Goal: Information Seeking & Learning: Find specific fact

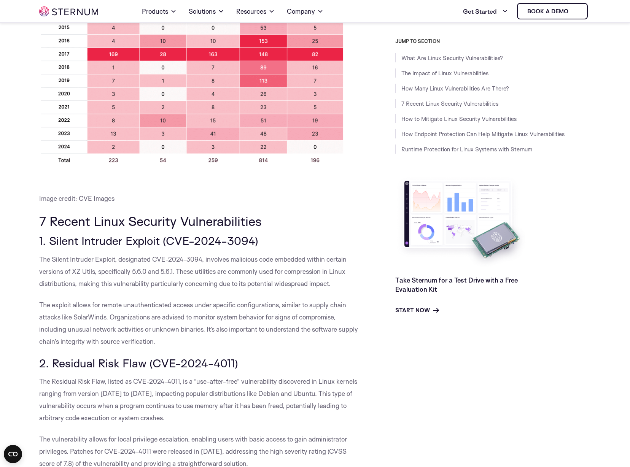
scroll to position [603, 0]
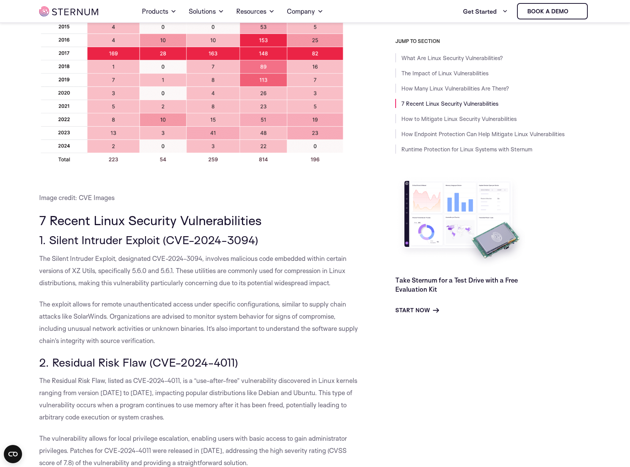
click at [54, 258] on span "The Silent Intruder Exploit, designated CVE-2024-3094, involves malicious code …" at bounding box center [192, 270] width 307 height 32
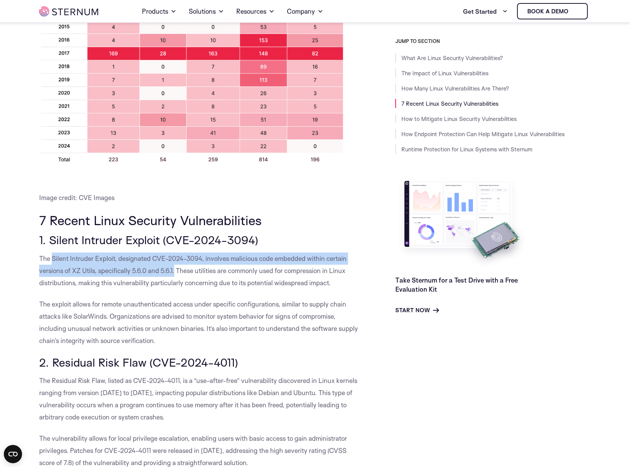
drag, startPoint x: 54, startPoint y: 259, endPoint x: 176, endPoint y: 269, distance: 123.2
click at [176, 269] on span "The Silent Intruder Exploit, designated CVE-2024-3094, involves malicious code …" at bounding box center [192, 270] width 307 height 32
copy span "Silent Intruder Exploit, designated CVE-2024-3094, involves malicious code embe…"
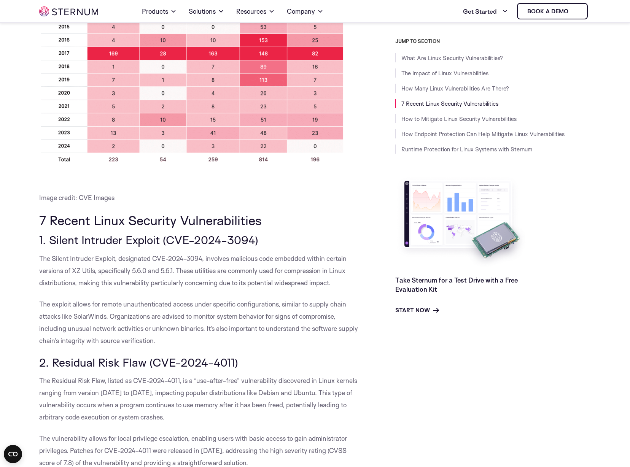
click at [108, 406] on span "The Residual Risk Flaw, listed as CVE-2024-4011, is a “use-after-free” vulnerab…" at bounding box center [198, 398] width 318 height 44
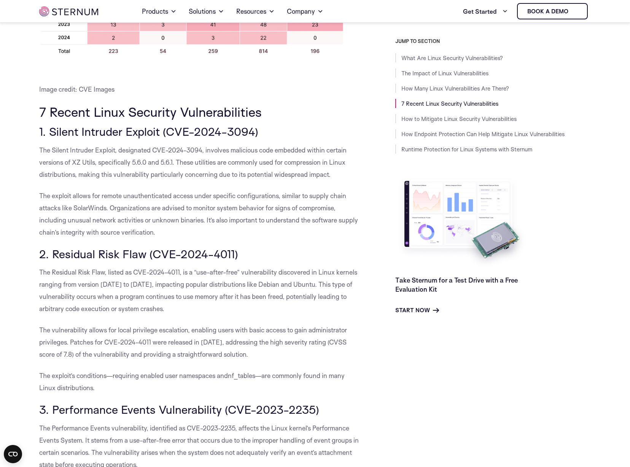
scroll to position [717, 0]
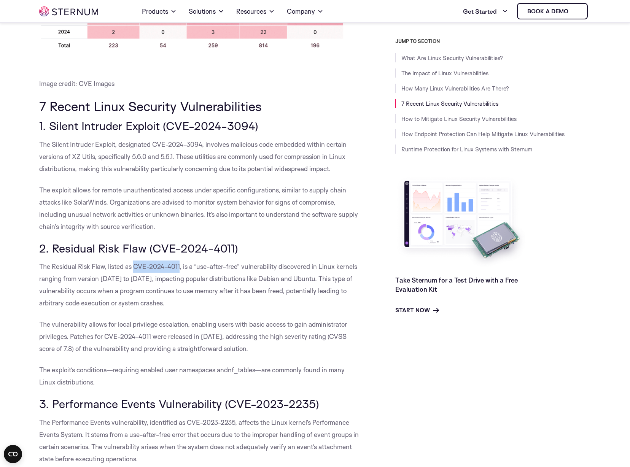
drag, startPoint x: 135, startPoint y: 267, endPoint x: 181, endPoint y: 267, distance: 45.6
click at [181, 267] on span "The Residual Risk Flaw, listed as CVE-2024-4011, is a “use-after-free” vulnerab…" at bounding box center [198, 284] width 318 height 44
copy span "CVE-2024-4011"
click at [191, 335] on span "The vulnerability allows for local privilege escalation, enabling users with ba…" at bounding box center [193, 336] width 308 height 32
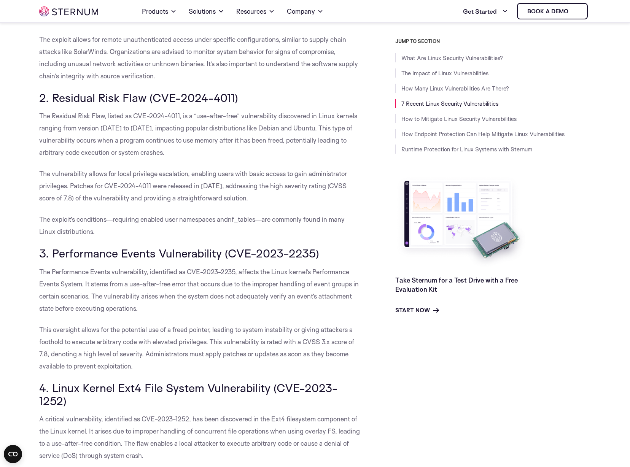
scroll to position [869, 0]
